Goal: Information Seeking & Learning: Compare options

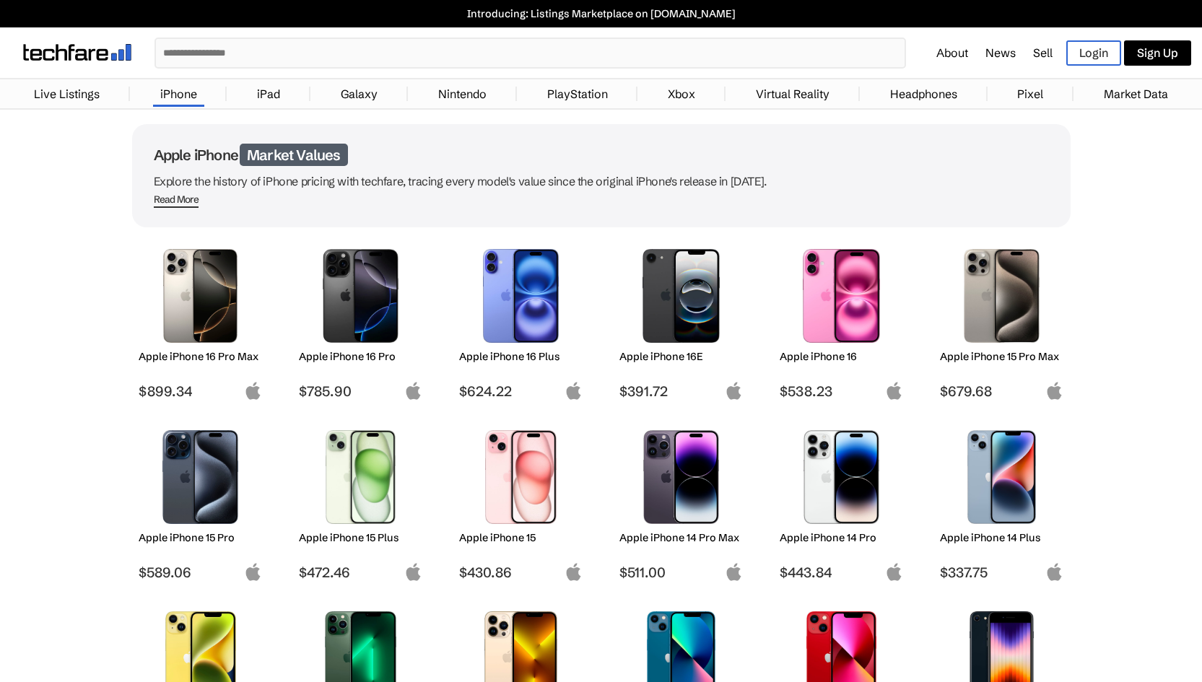
click at [526, 461] on img at bounding box center [521, 477] width 102 height 94
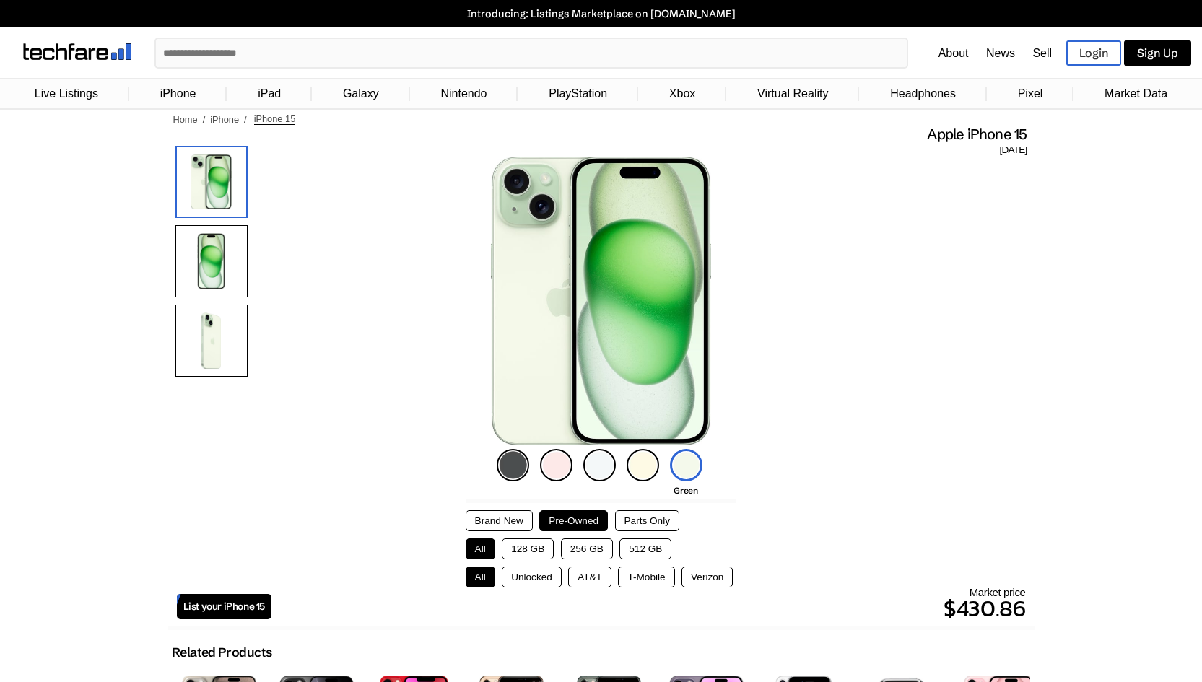
click at [573, 516] on button "Pre-Owned" at bounding box center [573, 521] width 69 height 21
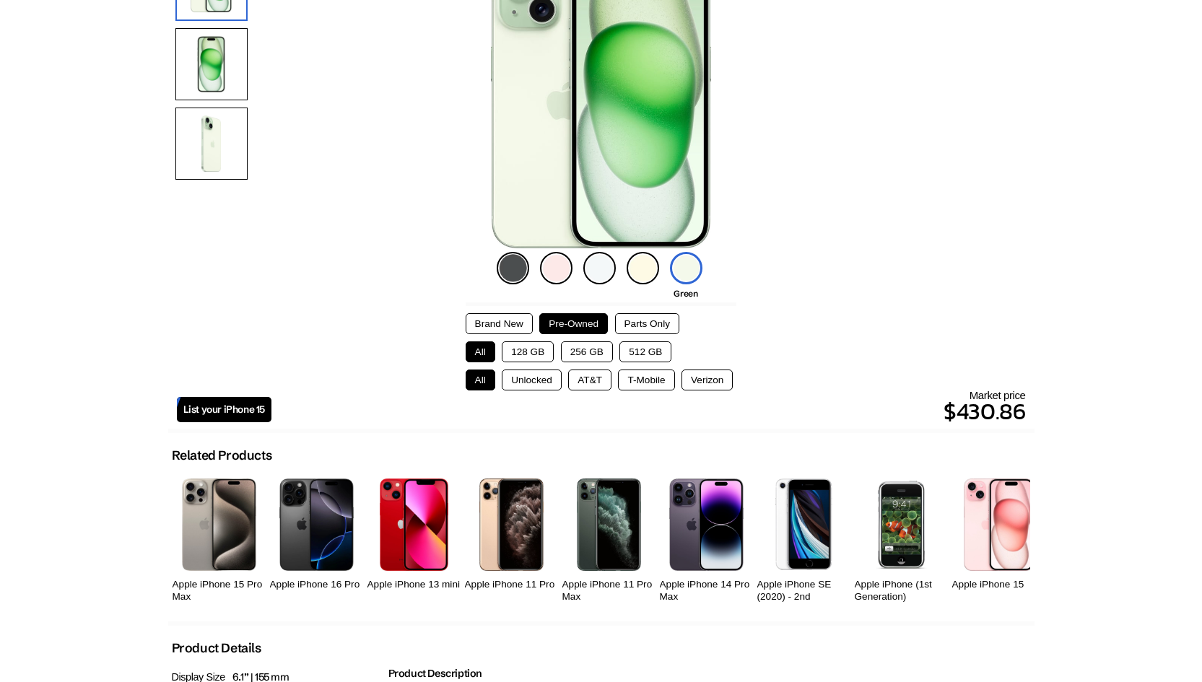
scroll to position [217, 0]
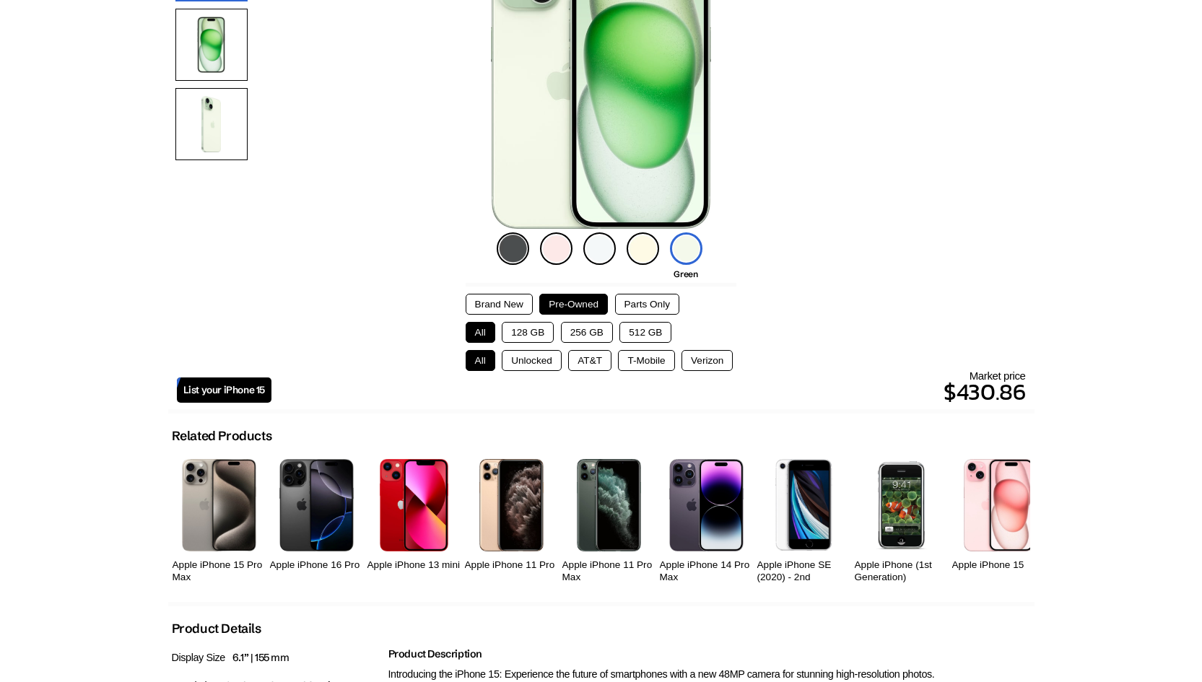
click at [511, 245] on img at bounding box center [513, 249] width 32 height 32
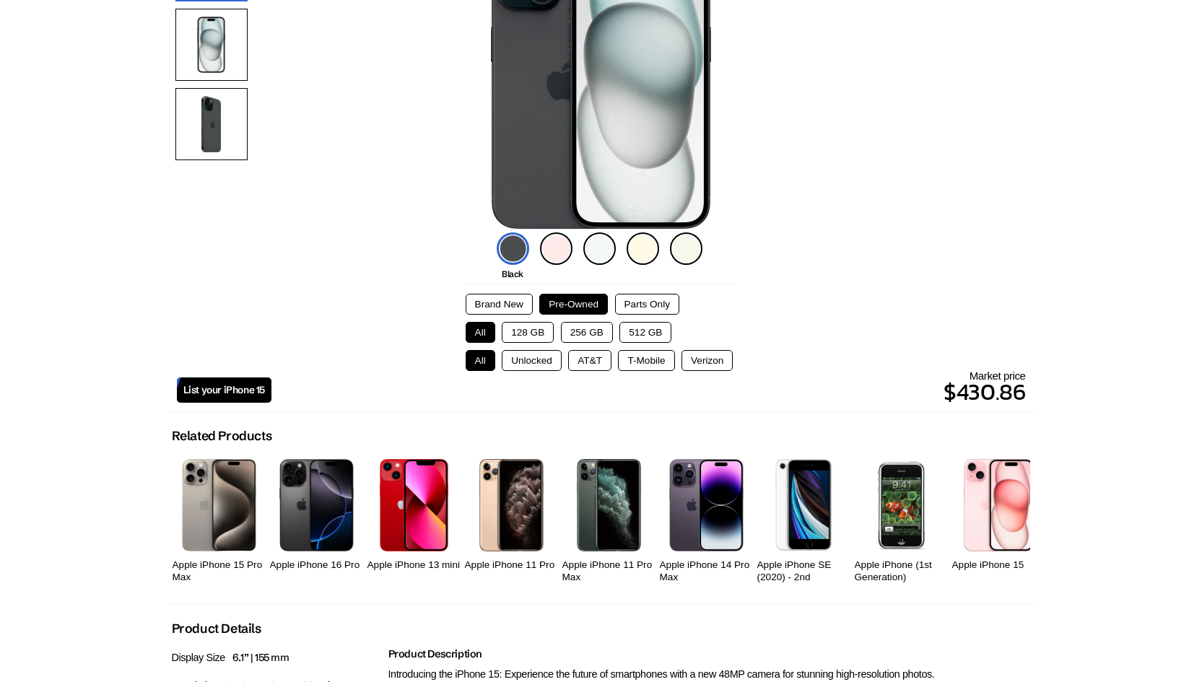
click at [691, 259] on img at bounding box center [686, 249] width 32 height 32
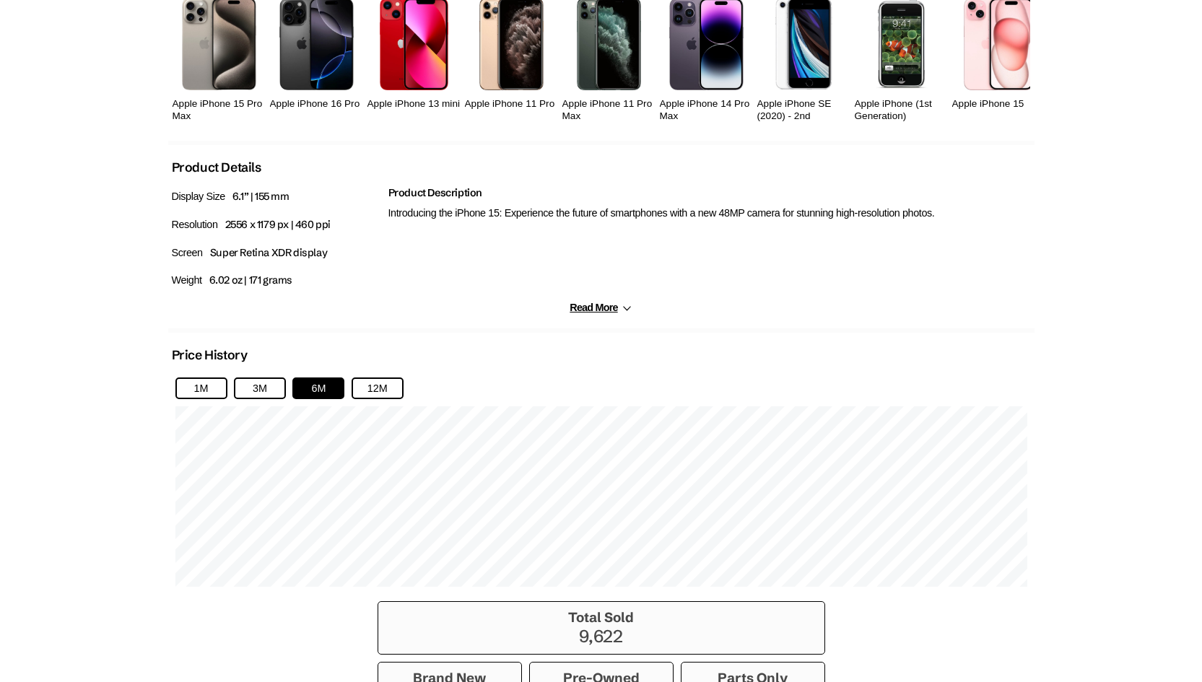
scroll to position [867, 0]
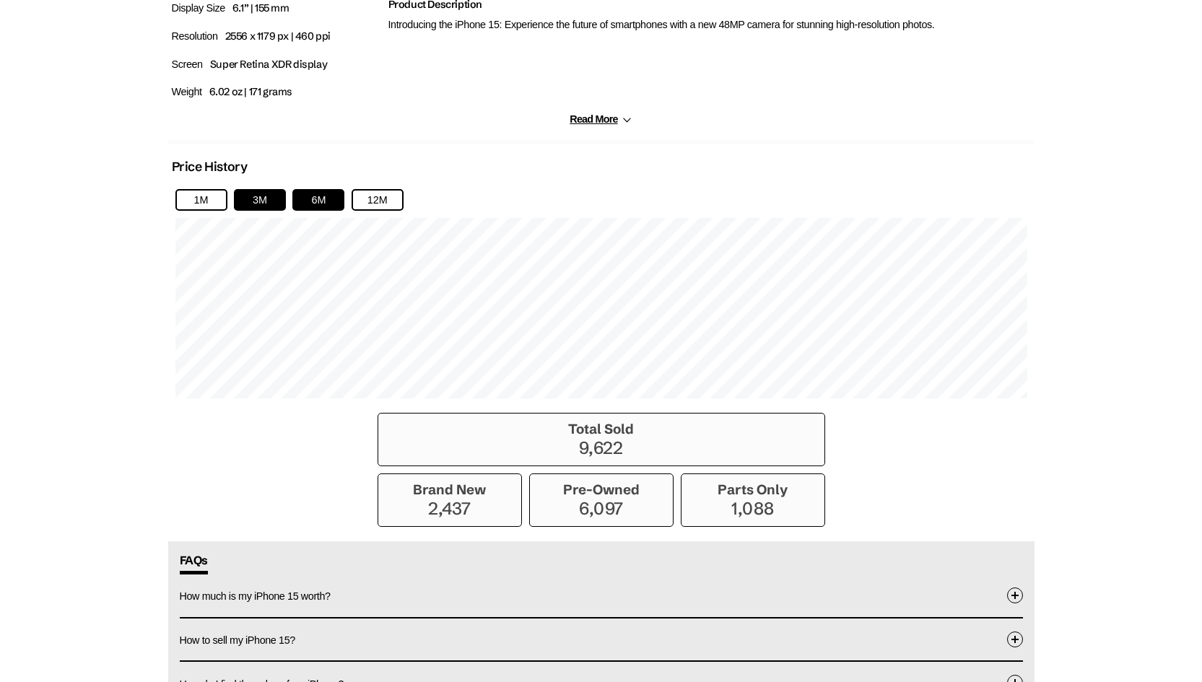
click at [257, 204] on button "3M" at bounding box center [260, 200] width 52 height 22
click at [365, 199] on button "12M" at bounding box center [378, 200] width 52 height 22
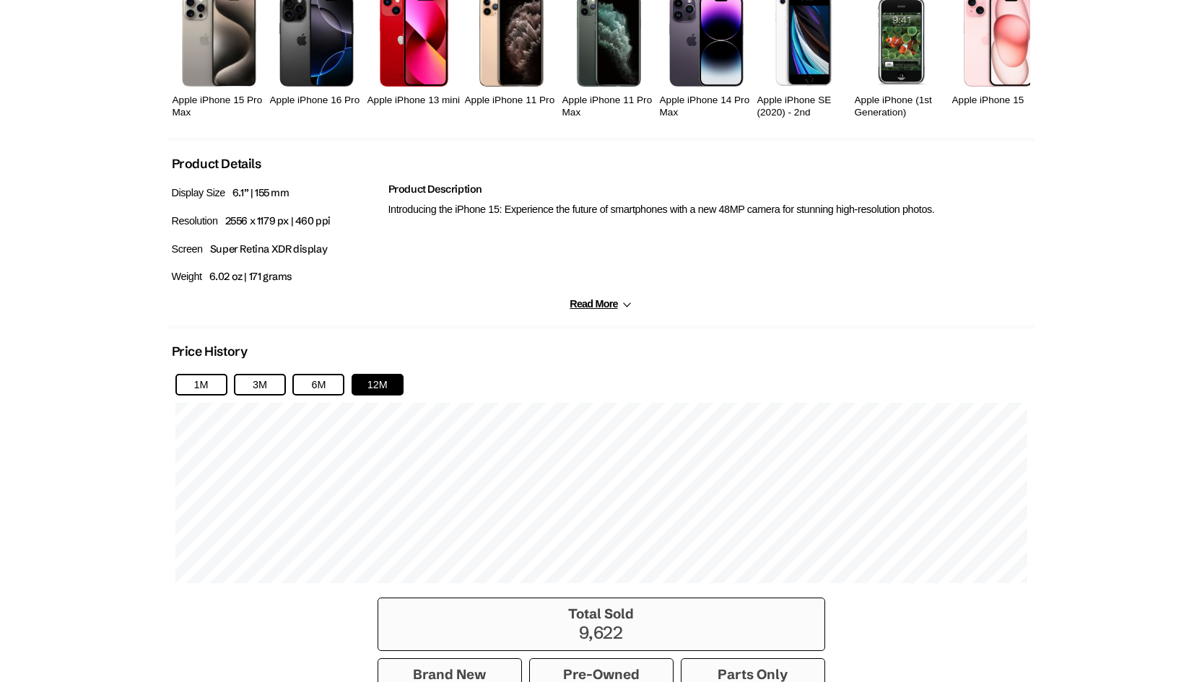
scroll to position [871, 0]
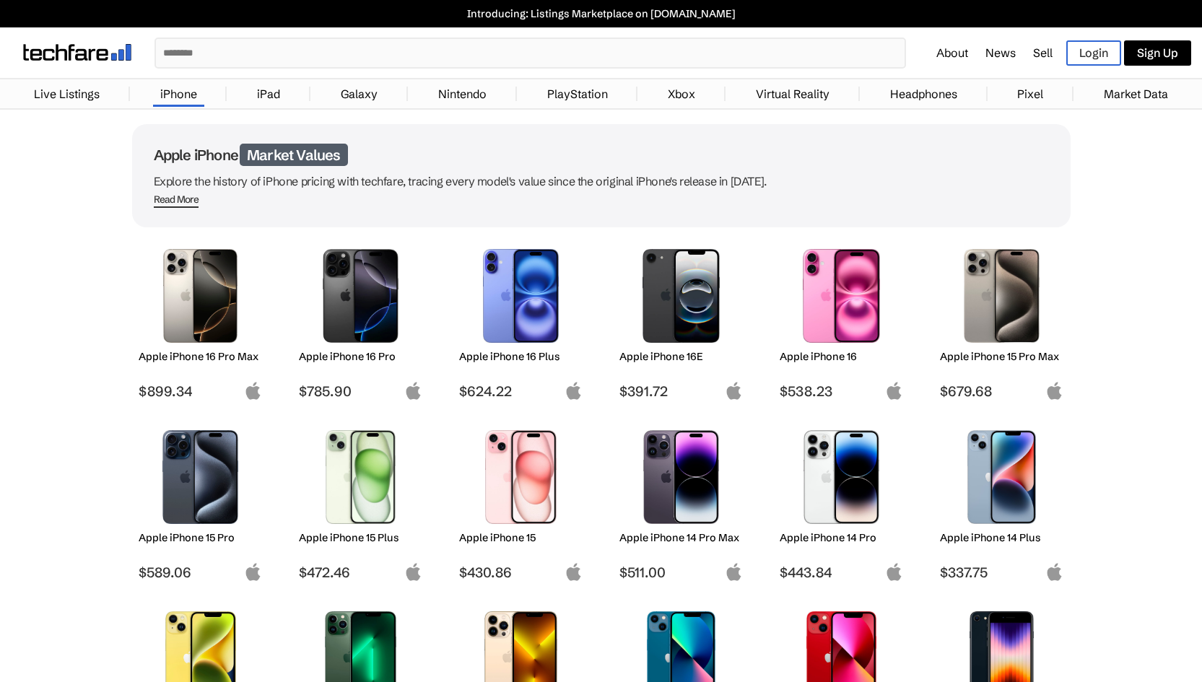
click at [822, 299] on img at bounding box center [842, 296] width 102 height 94
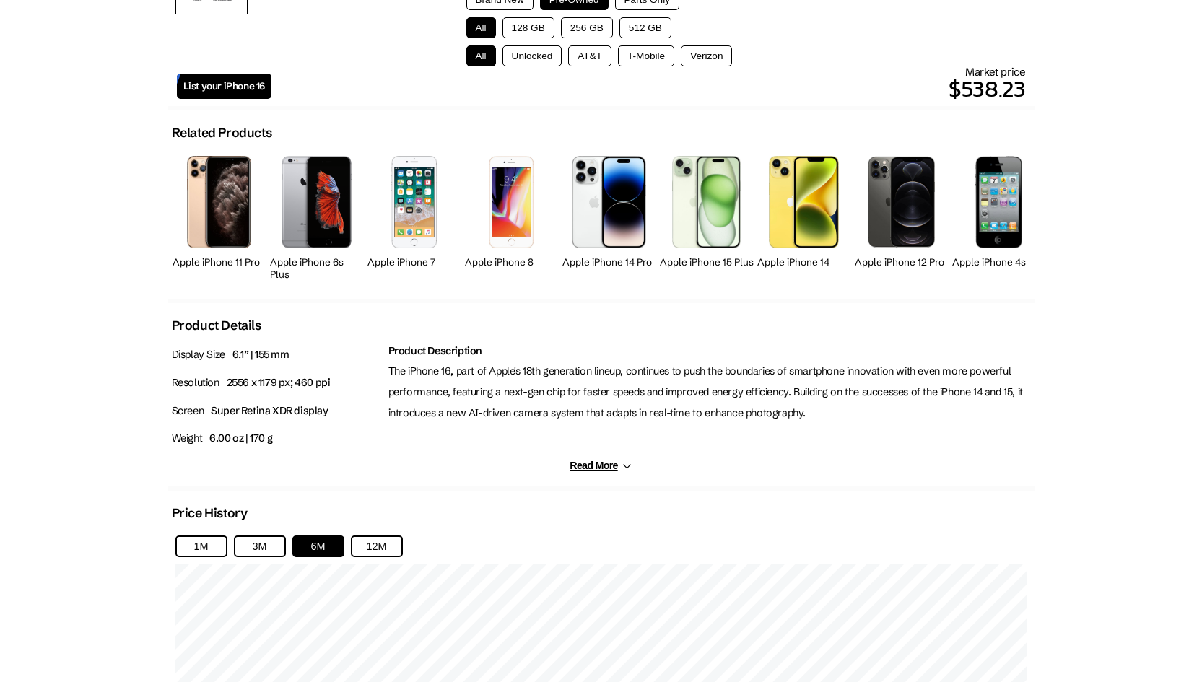
scroll to position [794, 0]
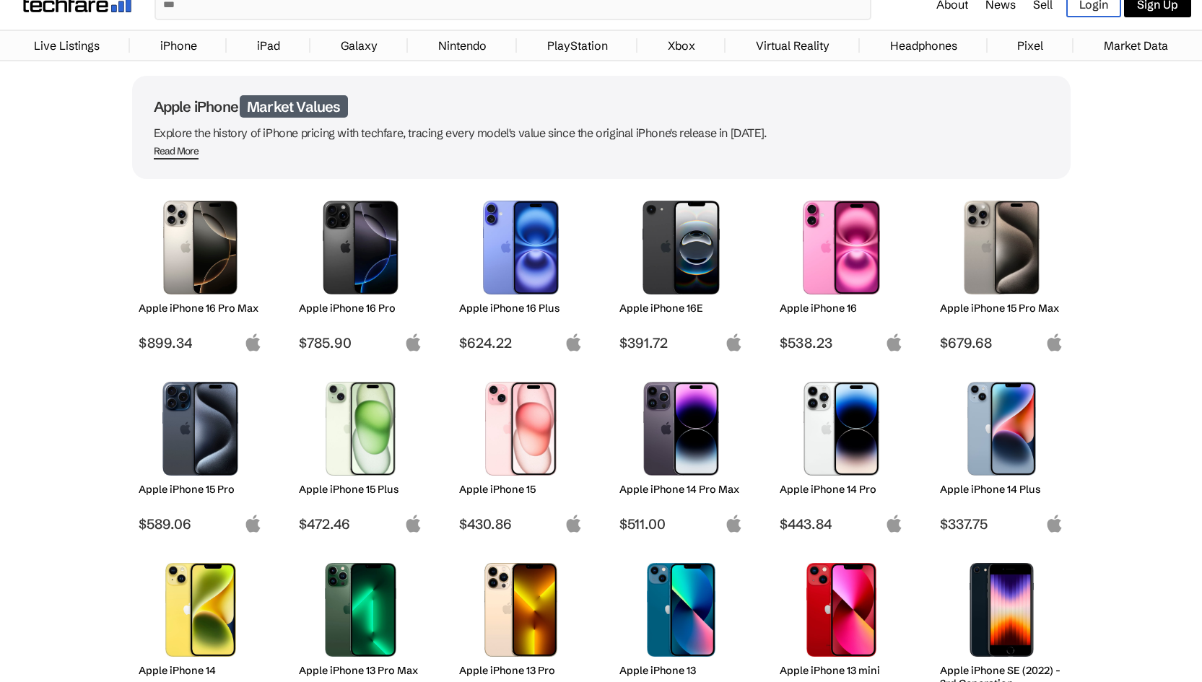
scroll to position [361, 0]
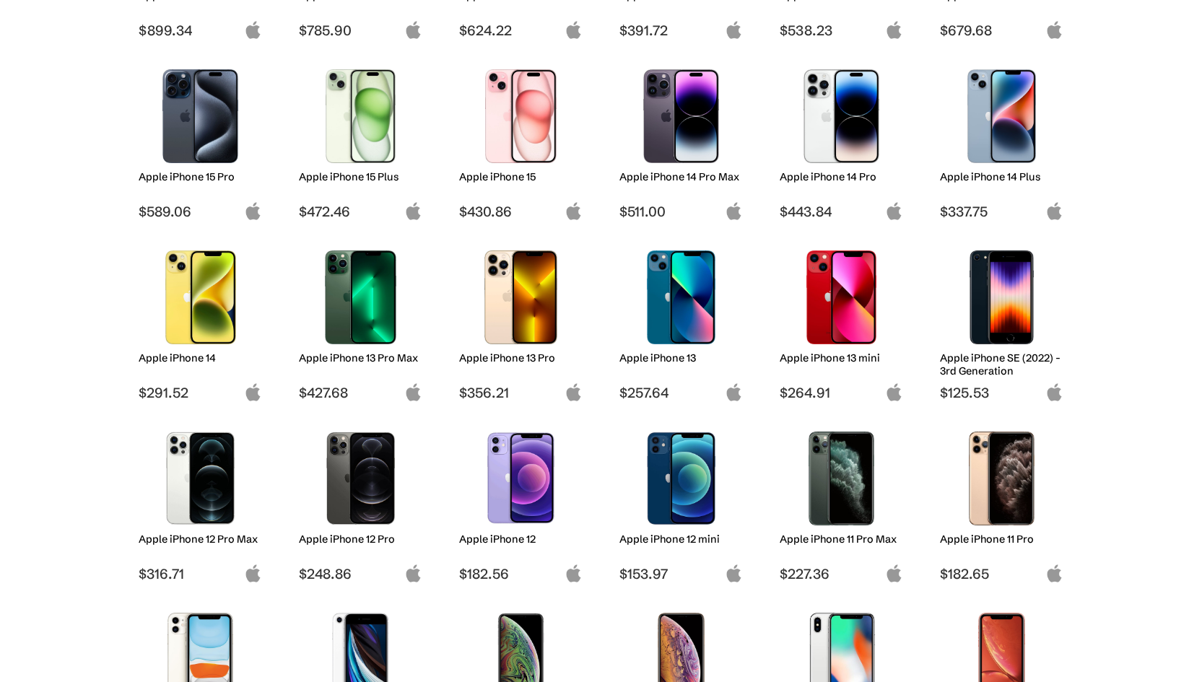
click at [202, 315] on img at bounding box center [200, 298] width 102 height 94
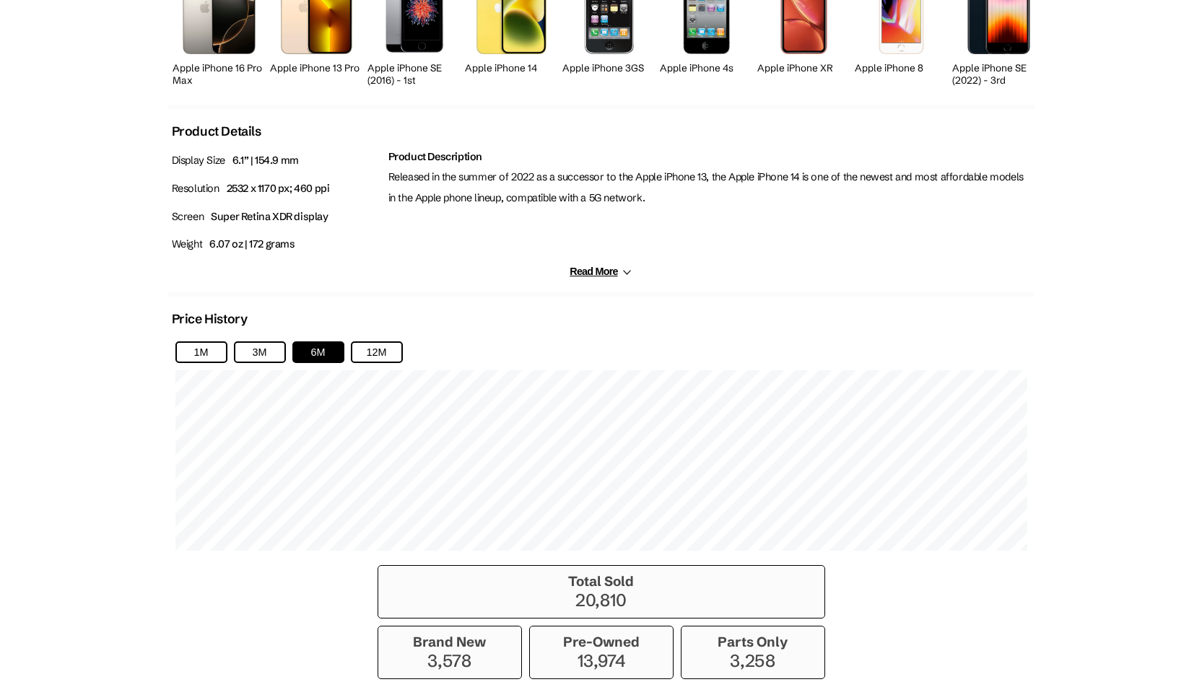
scroll to position [722, 0]
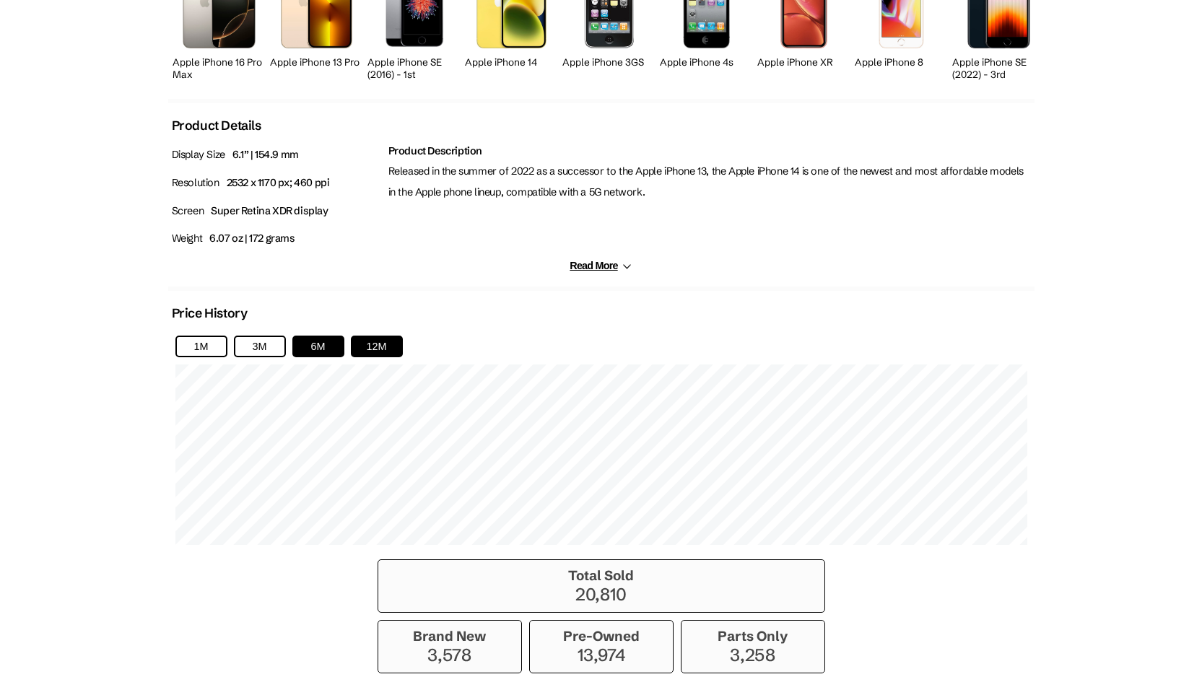
click at [367, 344] on button "12M" at bounding box center [377, 347] width 52 height 22
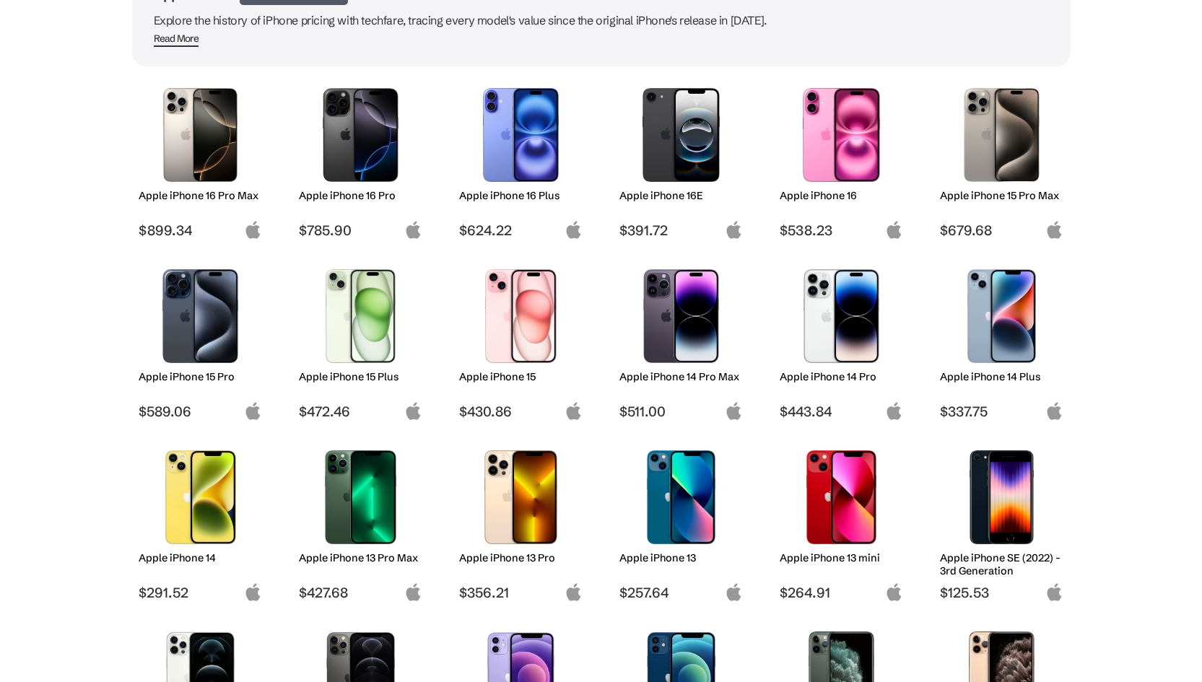
scroll to position [143, 0]
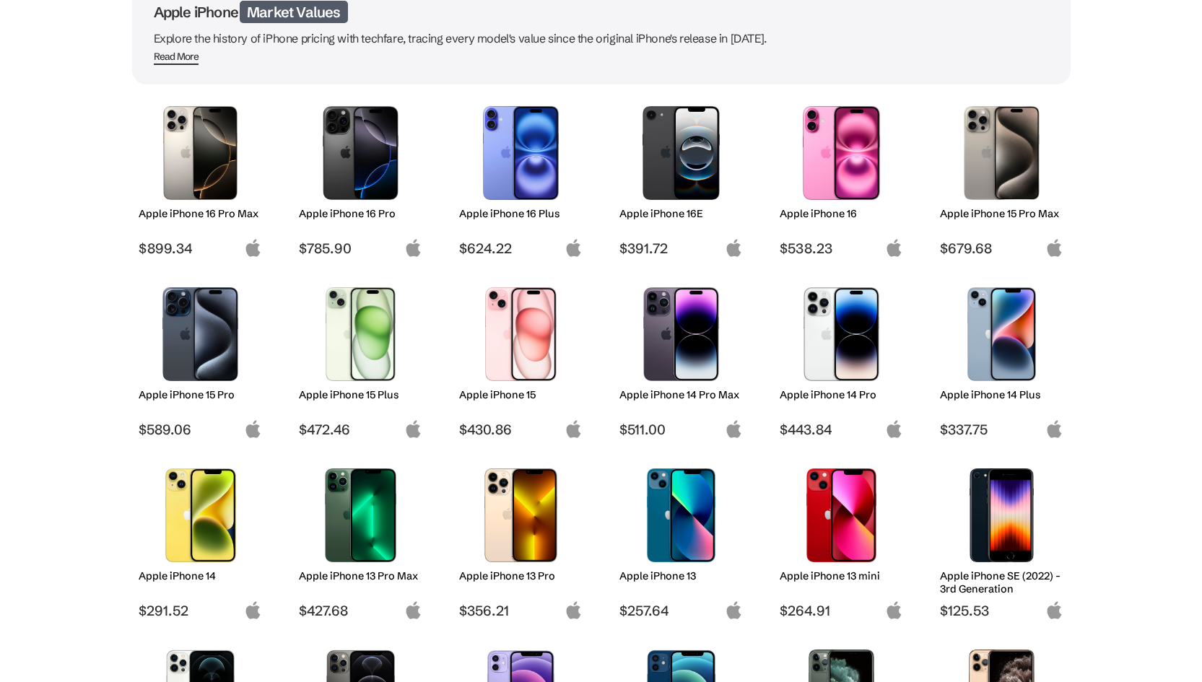
click at [529, 478] on img at bounding box center [521, 516] width 102 height 94
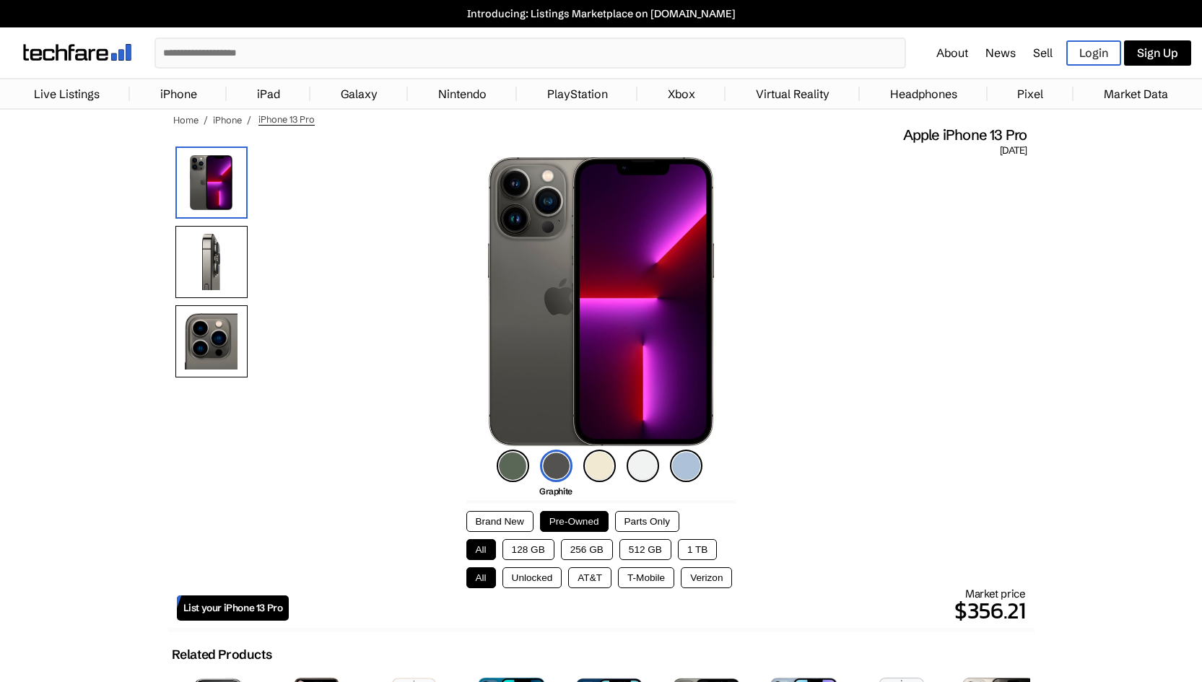
drag, startPoint x: 512, startPoint y: 16, endPoint x: 490, endPoint y: 0, distance: 26.9
